Goal: Information Seeking & Learning: Learn about a topic

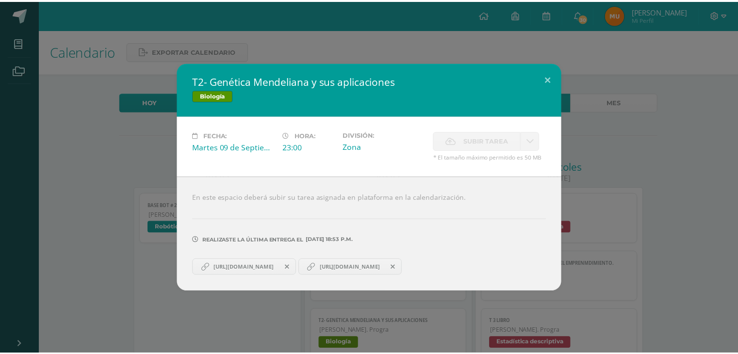
scroll to position [97, 0]
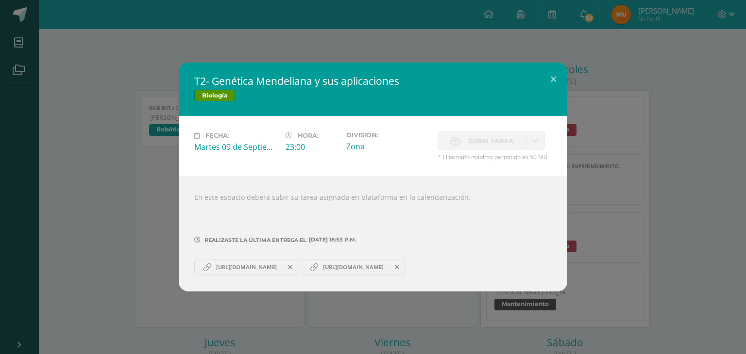
click at [165, 98] on div "T2- Genética Mendeliana y sus aplicaciones Biología Fecha: [DATE] Hora: 23:00 D…" at bounding box center [373, 177] width 738 height 229
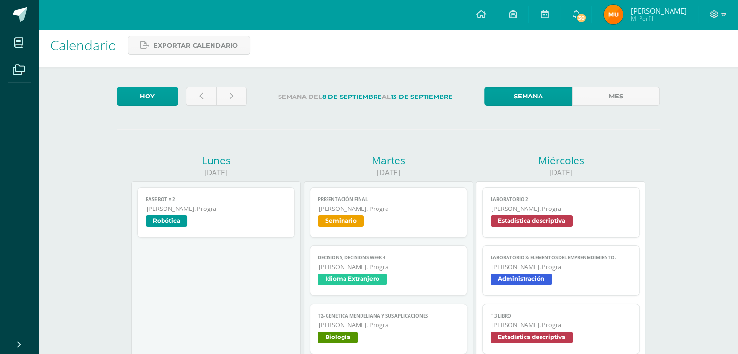
scroll to position [0, 0]
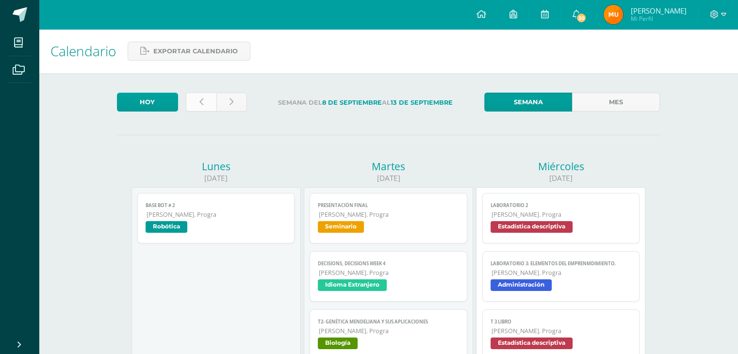
click at [198, 100] on link at bounding box center [201, 102] width 31 height 19
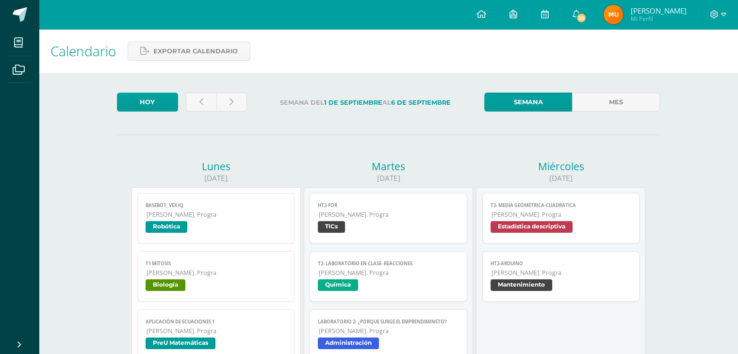
click at [266, 267] on span "T1 Mitosis" at bounding box center [216, 264] width 141 height 6
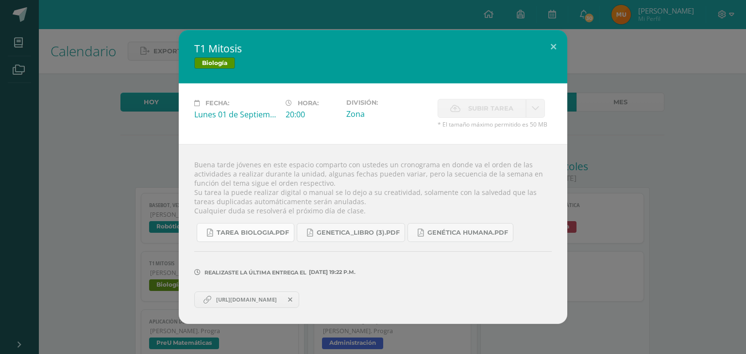
click at [281, 237] on link "Tarea biologia.pdf" at bounding box center [246, 232] width 98 height 19
